Goal: Communication & Community: Answer question/provide support

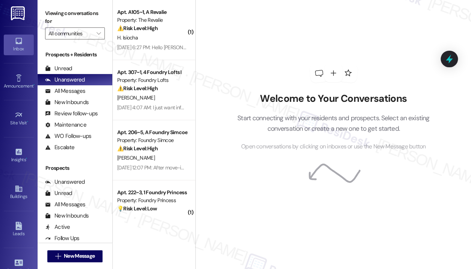
click at [233, 58] on div "Welcome to Your Conversations Start connecting with your residents and prospect…" at bounding box center [333, 107] width 225 height 215
click at [348, 11] on div "Welcome to Your Conversations Start connecting with your residents and prospect…" at bounding box center [333, 107] width 225 height 215
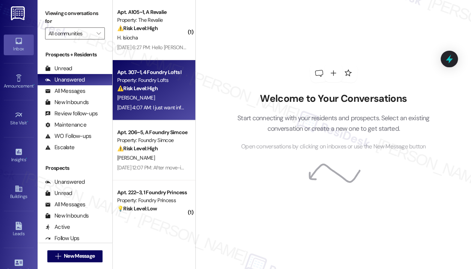
click at [136, 84] on div "⚠️ Risk Level: High The resident is requesting information about moving out due…" at bounding box center [151, 88] width 69 height 8
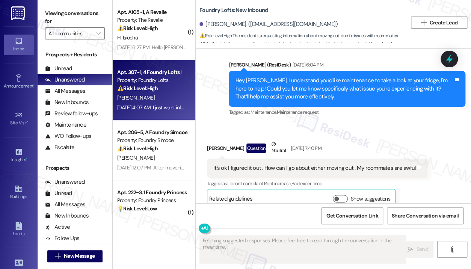
scroll to position [5487, 0]
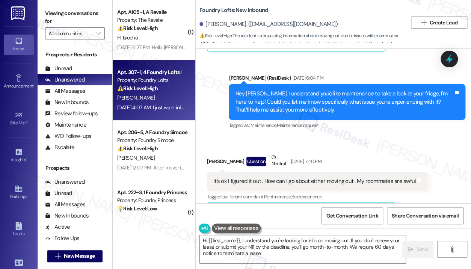
type textarea "Hi {{first_name}}, I understand you're looking for info on moving out. If you d…"
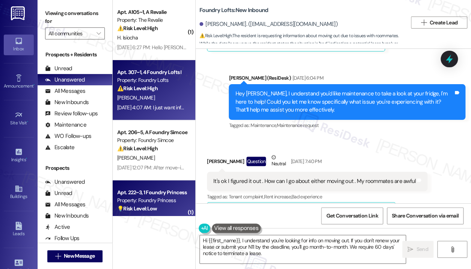
click at [169, 208] on div "💡 Risk Level: Low The resident is requesting the removal of an air conditioning…" at bounding box center [151, 209] width 69 height 8
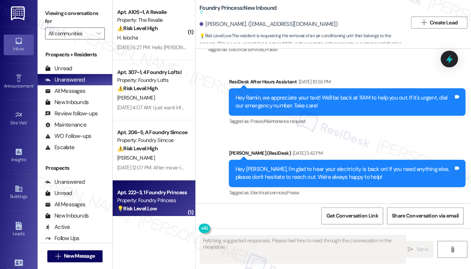
scroll to position [4144, 0]
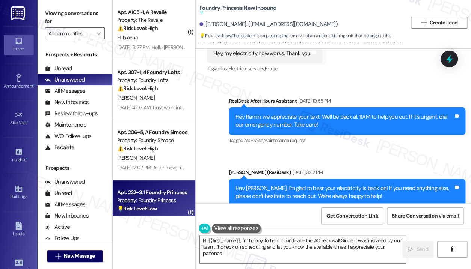
type textarea "Hi {{first_name}}, I'm happy to help coordinate the AC removal! Since it was in…"
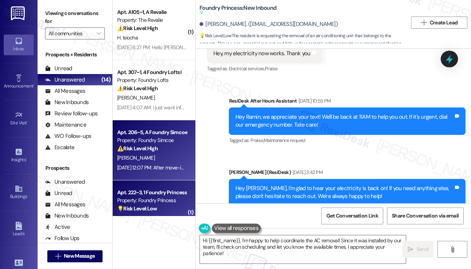
click at [162, 155] on div "[PERSON_NAME]" at bounding box center [151, 157] width 71 height 9
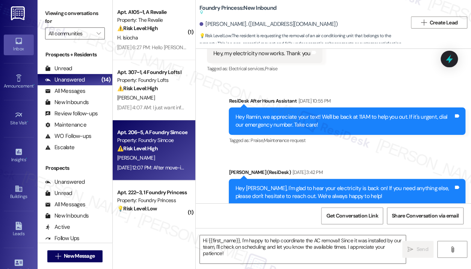
type textarea "Fetching suggested responses. Please feel free to read through the conversation…"
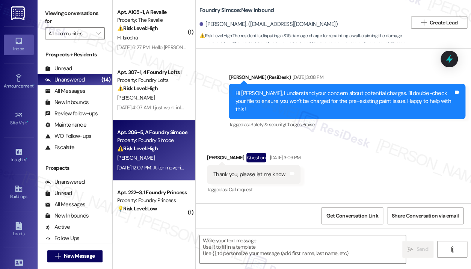
scroll to position [2940, 0]
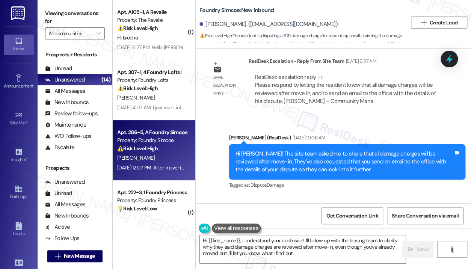
type textarea "Hi {{first_name}}, I understand your confusion! I'll follow up with the leasing…"
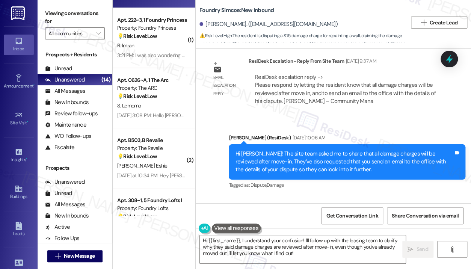
scroll to position [167, 0]
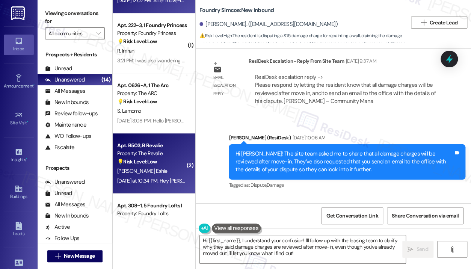
click at [168, 156] on div "Property: The Revalie" at bounding box center [151, 153] width 69 height 8
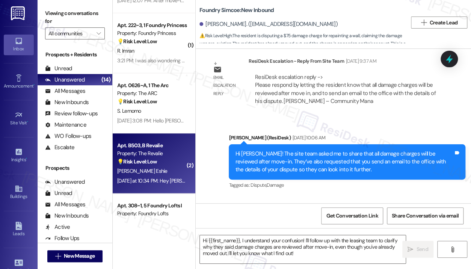
type textarea "Fetching suggested responses. Please feel free to read through the conversation…"
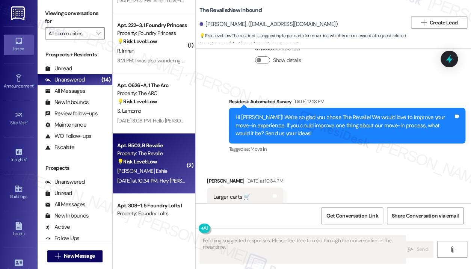
scroll to position [901, 0]
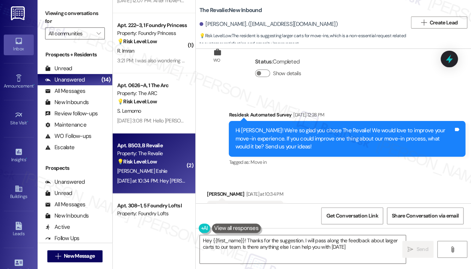
type textarea "Hey {{first_name}}! Thanks for the suggestion. I will pass along the feedback a…"
